Goal: Task Accomplishment & Management: Understand process/instructions

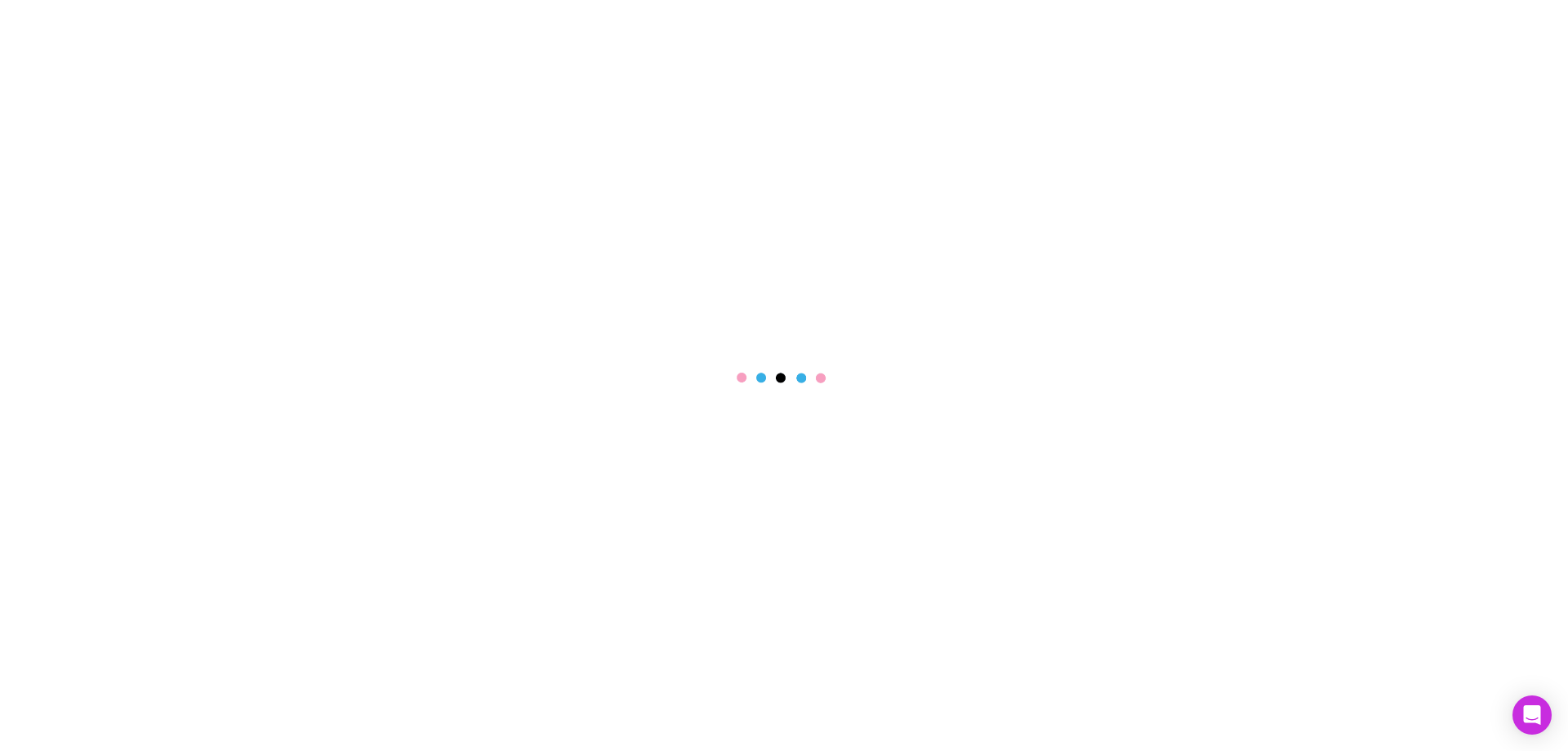
select select "****"
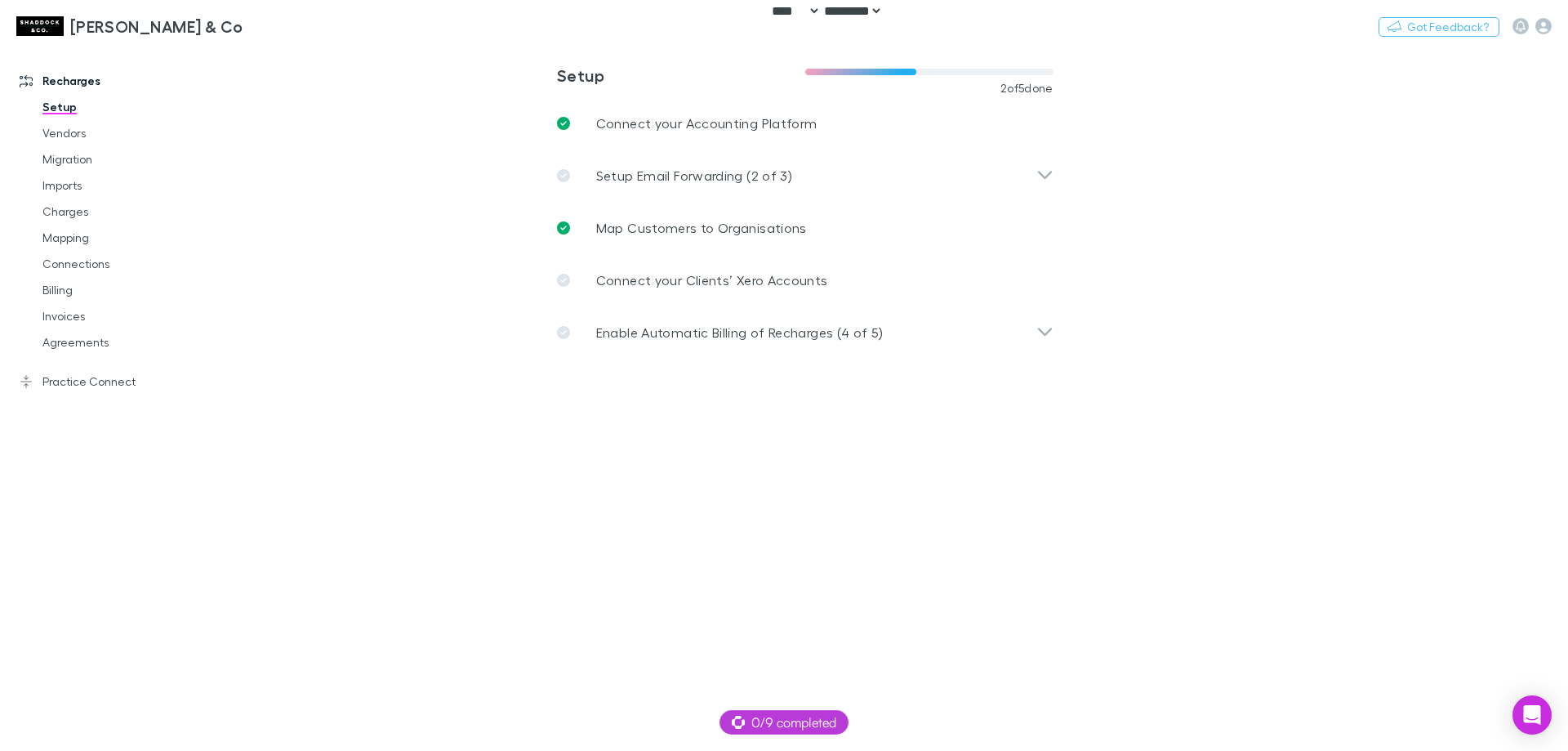
click at [566, 461] on main "**********" at bounding box center [889, 398] width 1356 height 705
